Goal: Task Accomplishment & Management: Use online tool/utility

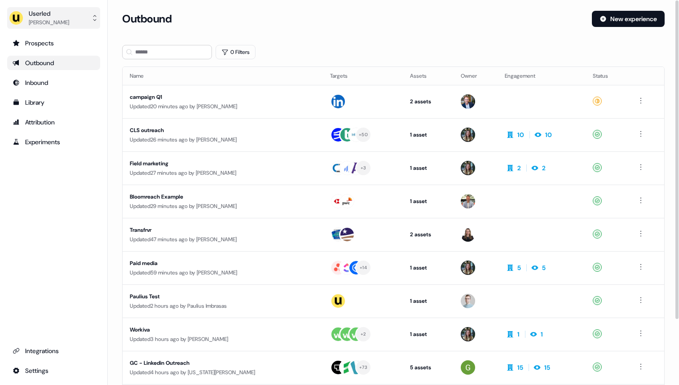
click at [67, 23] on div "Ryan Hennessy" at bounding box center [49, 22] width 40 height 9
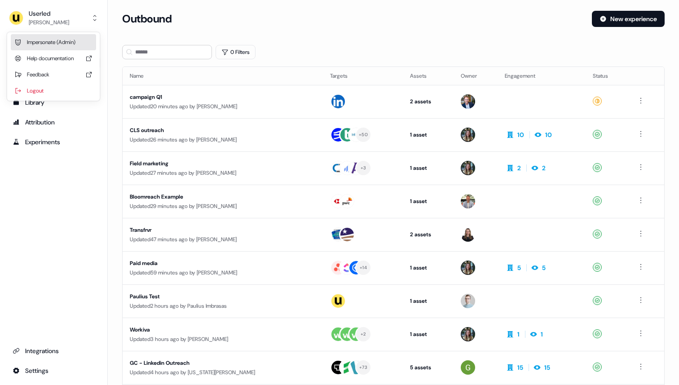
click at [65, 40] on div "Impersonate (Admin)" at bounding box center [53, 42] width 85 height 16
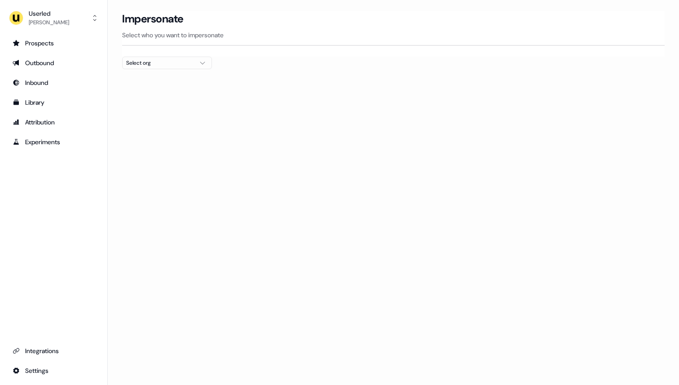
click at [172, 58] on div "Select org" at bounding box center [159, 62] width 67 height 9
type input "*****"
click at [167, 96] on div "PartnerVista" at bounding box center [167, 95] width 89 height 14
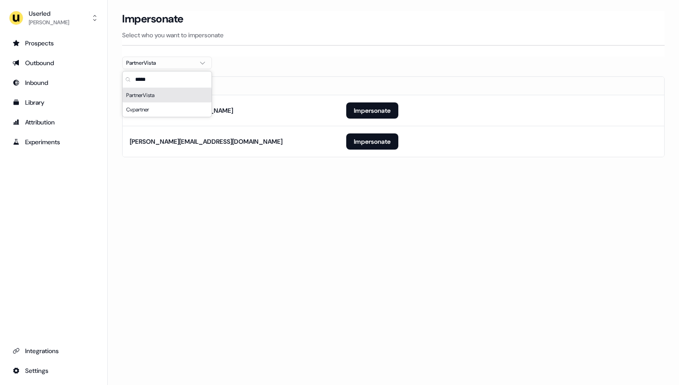
click at [332, 58] on section "Loading... Impersonate Select who you want to impersonate PartnerVista Email ho…" at bounding box center [393, 97] width 571 height 172
click at [370, 138] on button "Impersonate" at bounding box center [372, 141] width 52 height 16
